Goal: Task Accomplishment & Management: Manage account settings

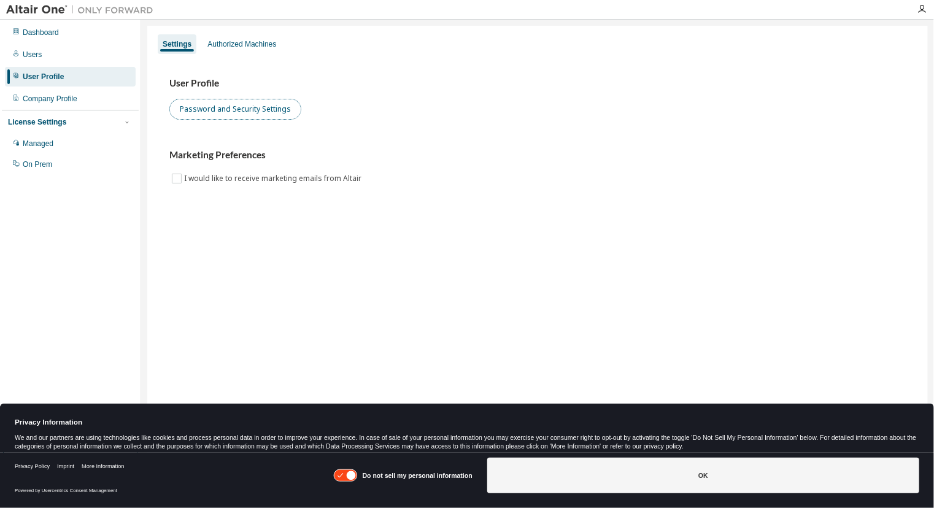
click at [240, 109] on button "Password and Security Settings" at bounding box center [235, 109] width 132 height 21
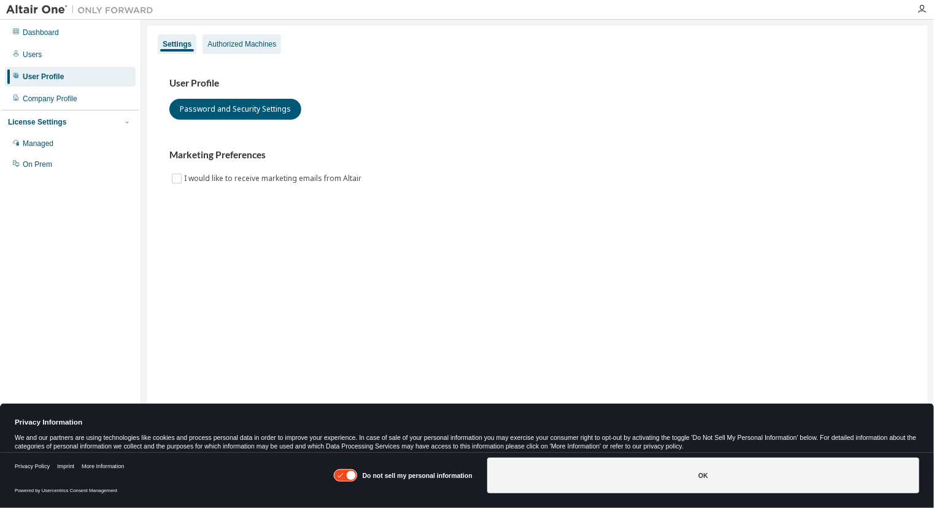
click at [248, 38] on div "Authorized Machines" at bounding box center [241, 44] width 79 height 20
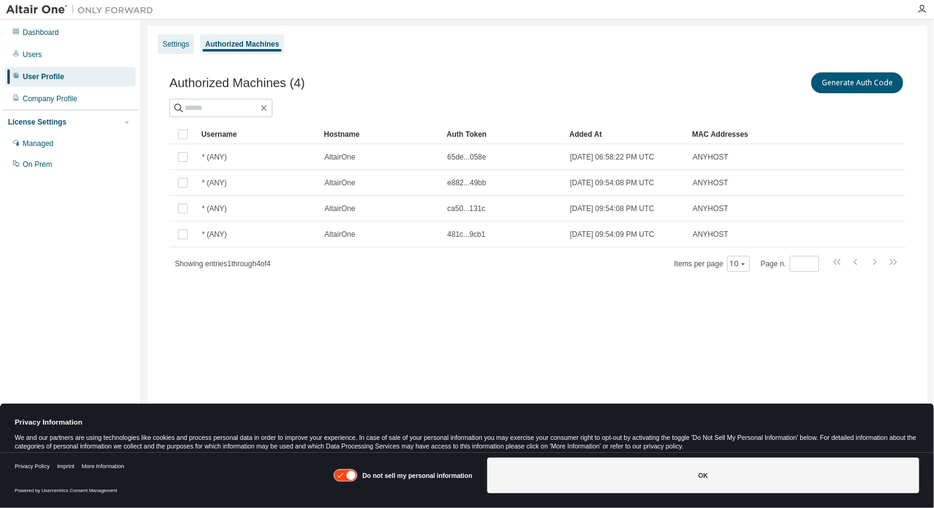
click at [171, 45] on div "Settings" at bounding box center [176, 44] width 26 height 10
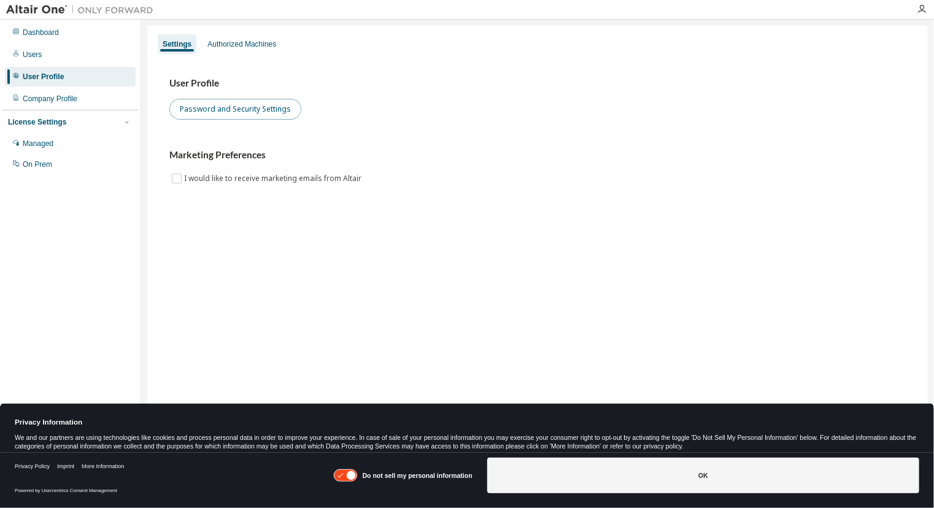
click at [220, 107] on button "Password and Security Settings" at bounding box center [235, 109] width 132 height 21
